Goal: Information Seeking & Learning: Learn about a topic

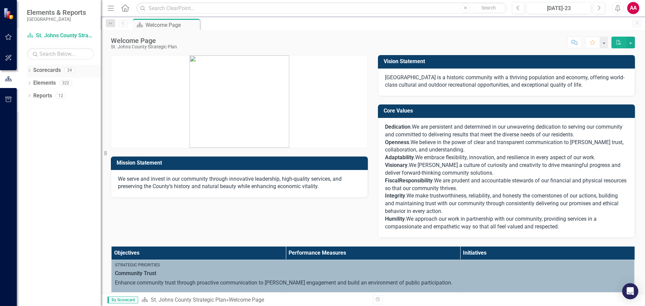
click at [38, 69] on link "Scorecards" at bounding box center [47, 70] width 28 height 8
click at [29, 72] on icon "Dropdown" at bounding box center [29, 71] width 5 height 4
click at [33, 81] on icon "Dropdown" at bounding box center [32, 83] width 5 height 4
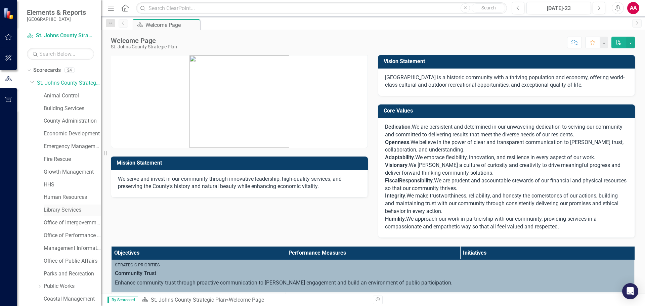
click at [46, 210] on link "Library Services" at bounding box center [72, 210] width 57 height 8
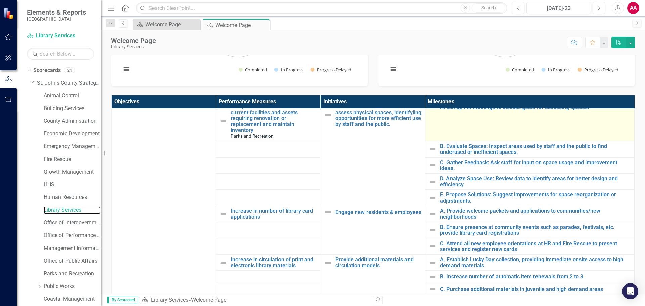
scroll to position [101, 0]
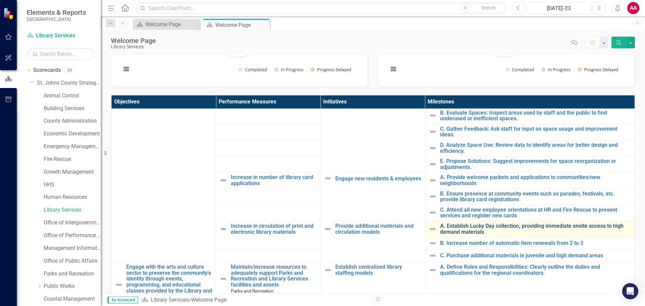
click at [591, 227] on link "A. Establish Lucky Day collection, providing immediate onsite access to high de…" at bounding box center [535, 229] width 191 height 12
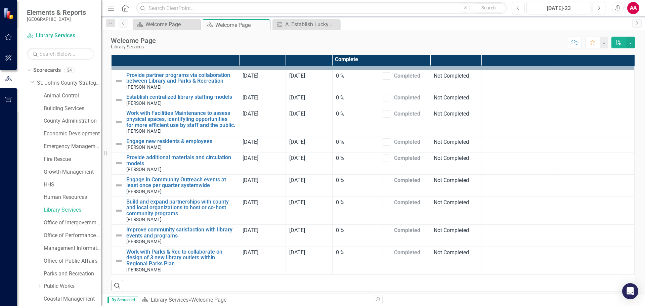
scroll to position [411, 0]
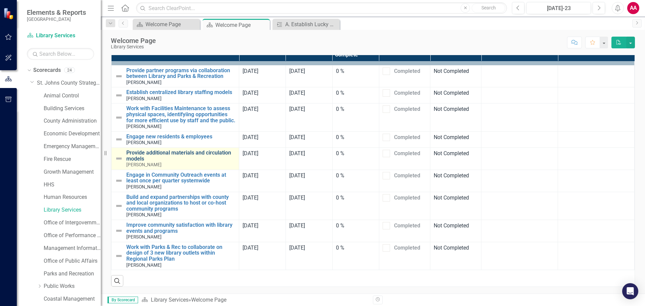
click at [177, 153] on link "Provide additional materials and circulation models" at bounding box center [180, 156] width 109 height 12
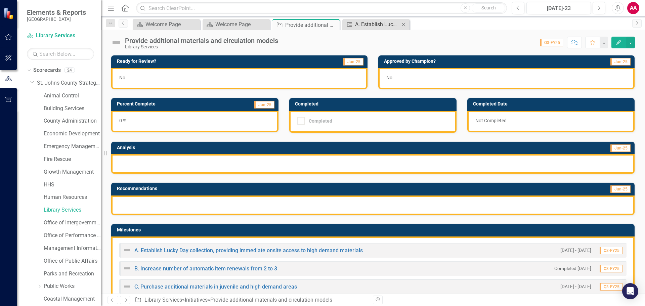
click at [363, 26] on div "A. Establish Lucky Day collection, providing immediate onsite access to high de…" at bounding box center [377, 24] width 44 height 8
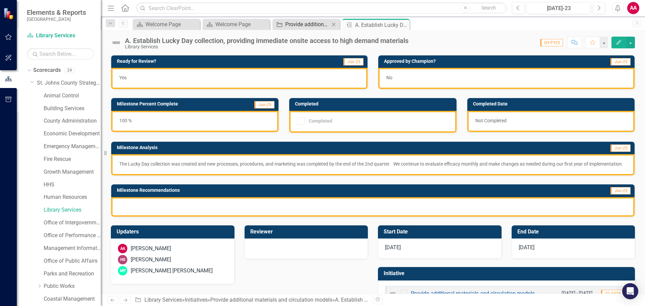
click at [304, 25] on div "Provide additional materials and circulation models" at bounding box center [307, 24] width 44 height 8
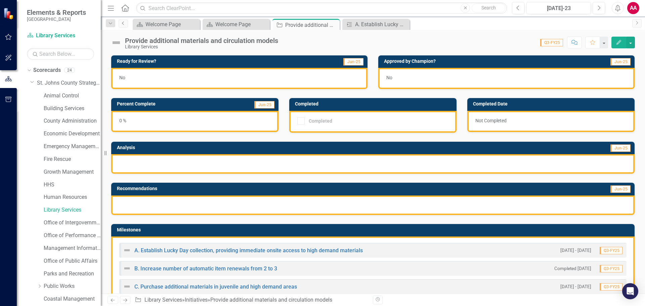
click at [127, 23] on link "Previous" at bounding box center [123, 23] width 9 height 8
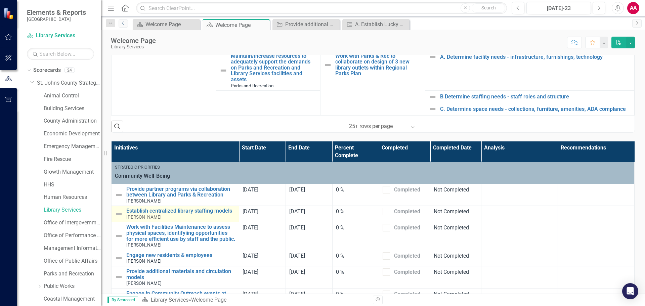
scroll to position [276, 0]
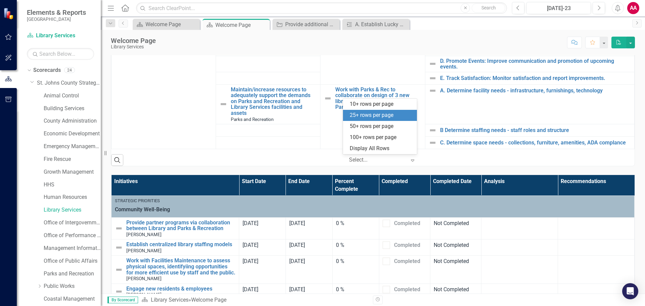
click at [411, 161] on icon at bounding box center [412, 160] width 3 height 2
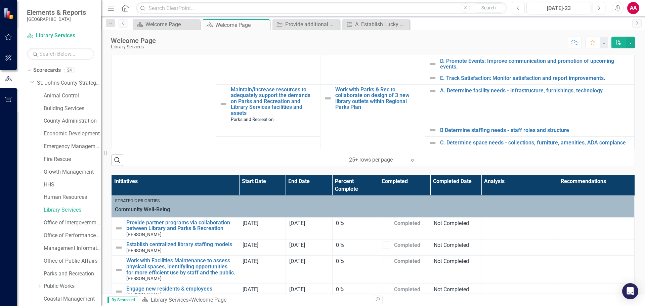
click at [633, 158] on div "Objectives Performance Measures Initiatives Milestones Strategic Priorities Com…" at bounding box center [373, 38] width 534 height 255
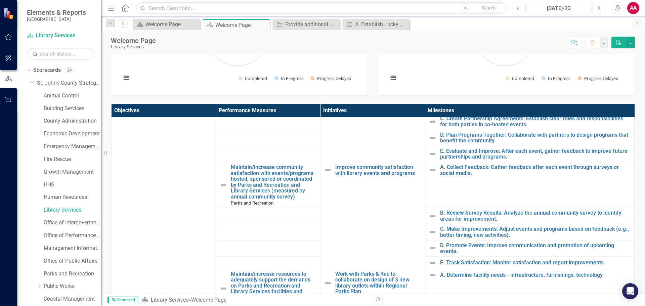
scroll to position [0, 0]
